Goal: Contribute content: Add original content to the website for others to see

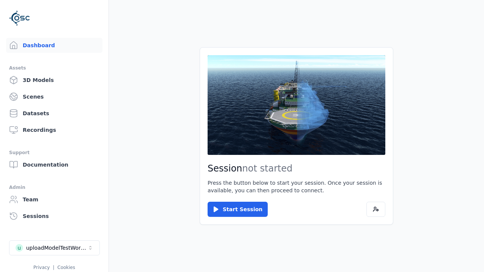
click at [54, 113] on link "Datasets" at bounding box center [54, 113] width 96 height 15
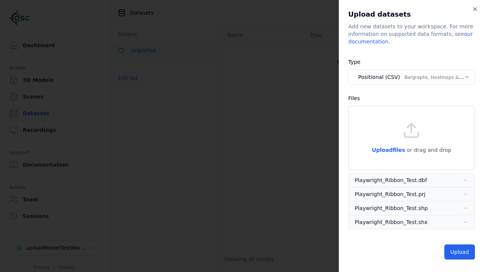
click at [411, 77] on body "**********" at bounding box center [242, 136] width 484 height 272
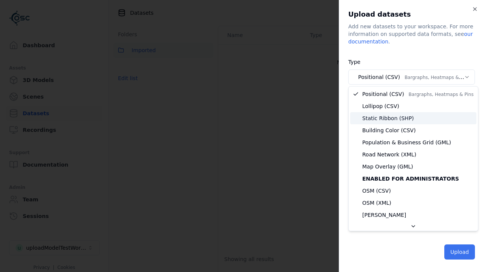
select select "*****"
click at [460, 251] on button "Upload" at bounding box center [459, 252] width 31 height 15
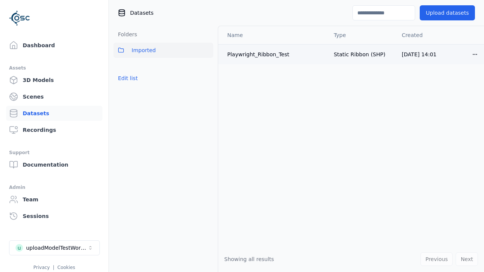
click at [477, 54] on html "Support Dashboard Assets 3D Models Scenes Datasets Recordings Support Documenta…" at bounding box center [242, 136] width 484 height 272
click at [466, 85] on div "Delete" at bounding box center [458, 83] width 45 height 12
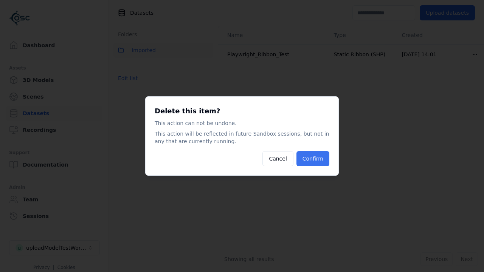
click at [305, 159] on button "Confirm" at bounding box center [312, 158] width 33 height 15
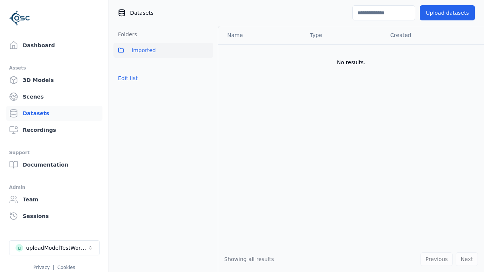
click at [151, 101] on div "Folders Imported Edit list" at bounding box center [163, 149] width 109 height 246
click at [60, 247] on div "uploadModelTestWorkspace" at bounding box center [56, 248] width 61 height 8
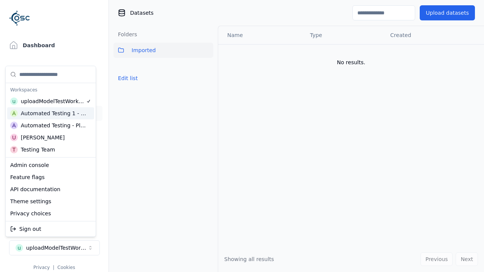
click at [58, 115] on div "Automated Testing 1 - Playwright" at bounding box center [54, 114] width 66 height 8
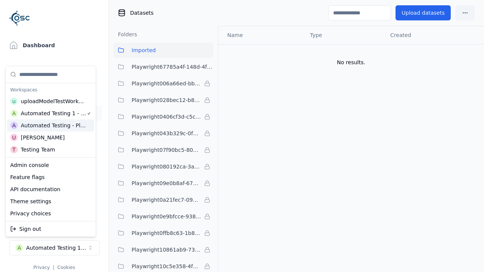
click at [59, 125] on div "Automated Testing - Playwright" at bounding box center [53, 126] width 65 height 8
click at [64, 114] on div "Automated Testing 1 - Playwright" at bounding box center [54, 114] width 66 height 8
click at [260, 93] on html "Support Dashboard Assets 3D Models Scenes Datasets Recordings Support Documenta…" at bounding box center [242, 136] width 484 height 272
